Goal: Transaction & Acquisition: Subscribe to service/newsletter

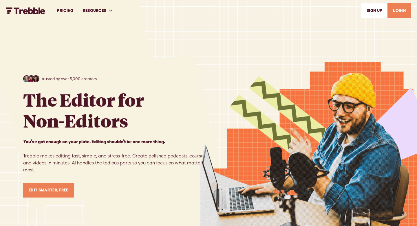
click at [60, 195] on link "Edit Smarter, Free" at bounding box center [48, 189] width 51 height 15
click at [70, 13] on link "PRICING" at bounding box center [65, 11] width 26 height 20
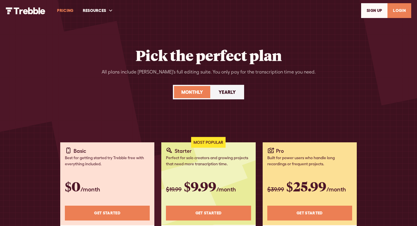
click at [34, 15] on div "PRICING RESOURCES Help Center Feature Requests Blog SIGn UP LOGIN" at bounding box center [209, 11] width 406 height 20
click at [34, 13] on img "home" at bounding box center [26, 10] width 40 height 7
